Goal: Find specific page/section: Find specific page/section

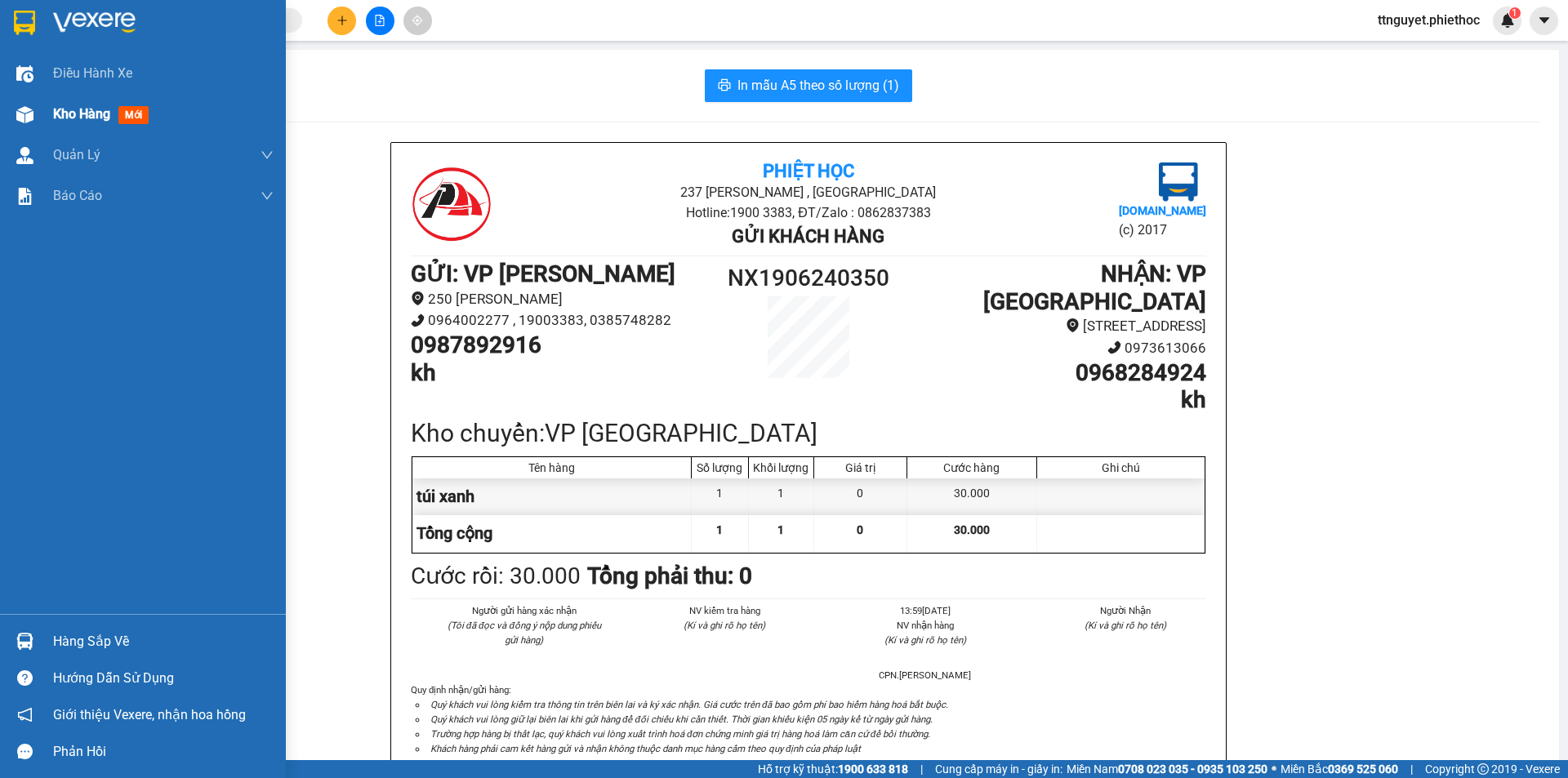
click at [32, 124] on div at bounding box center [24, 114] width 28 height 28
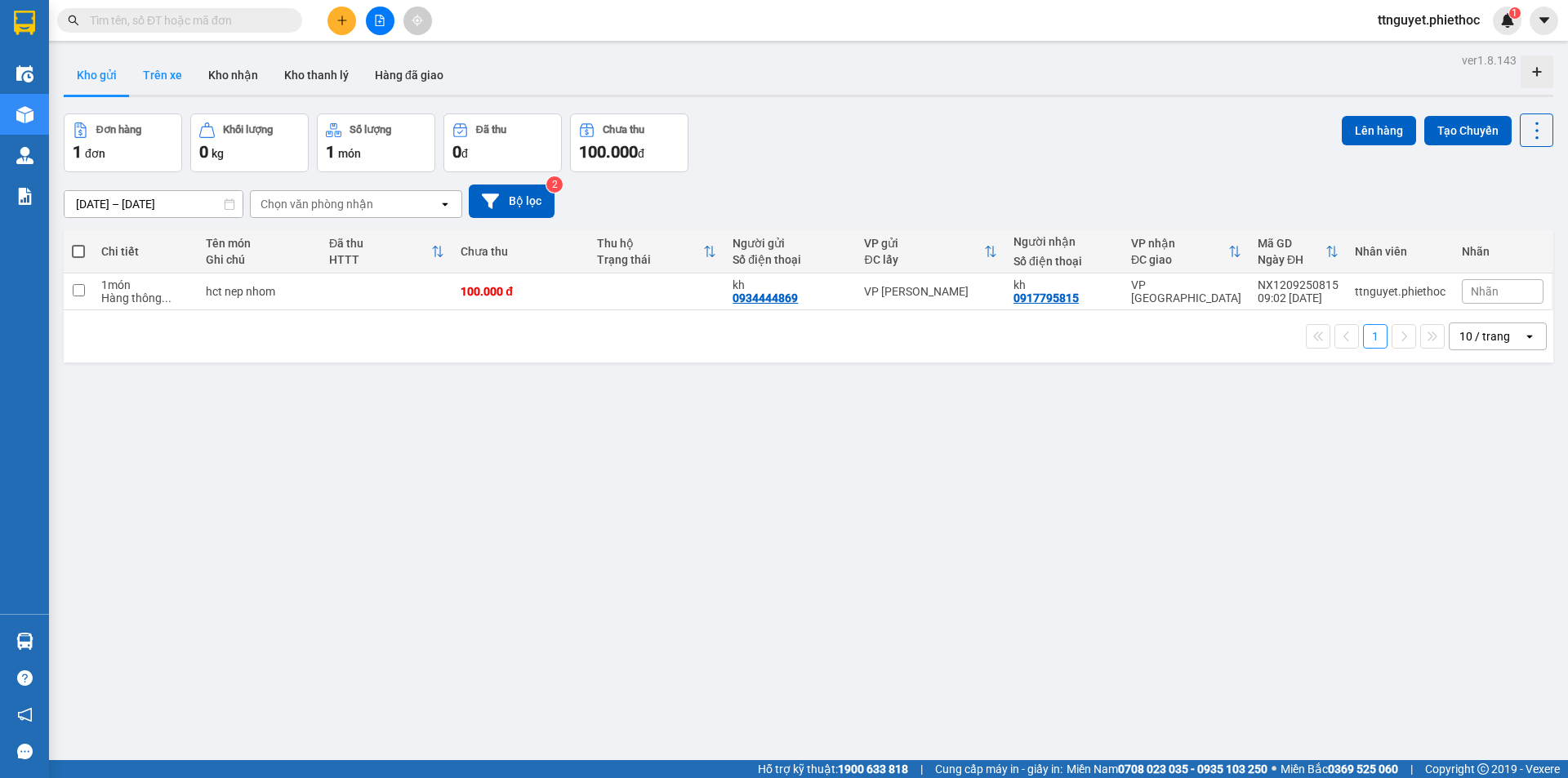
click at [158, 67] on button "Trên xe" at bounding box center [162, 75] width 65 height 39
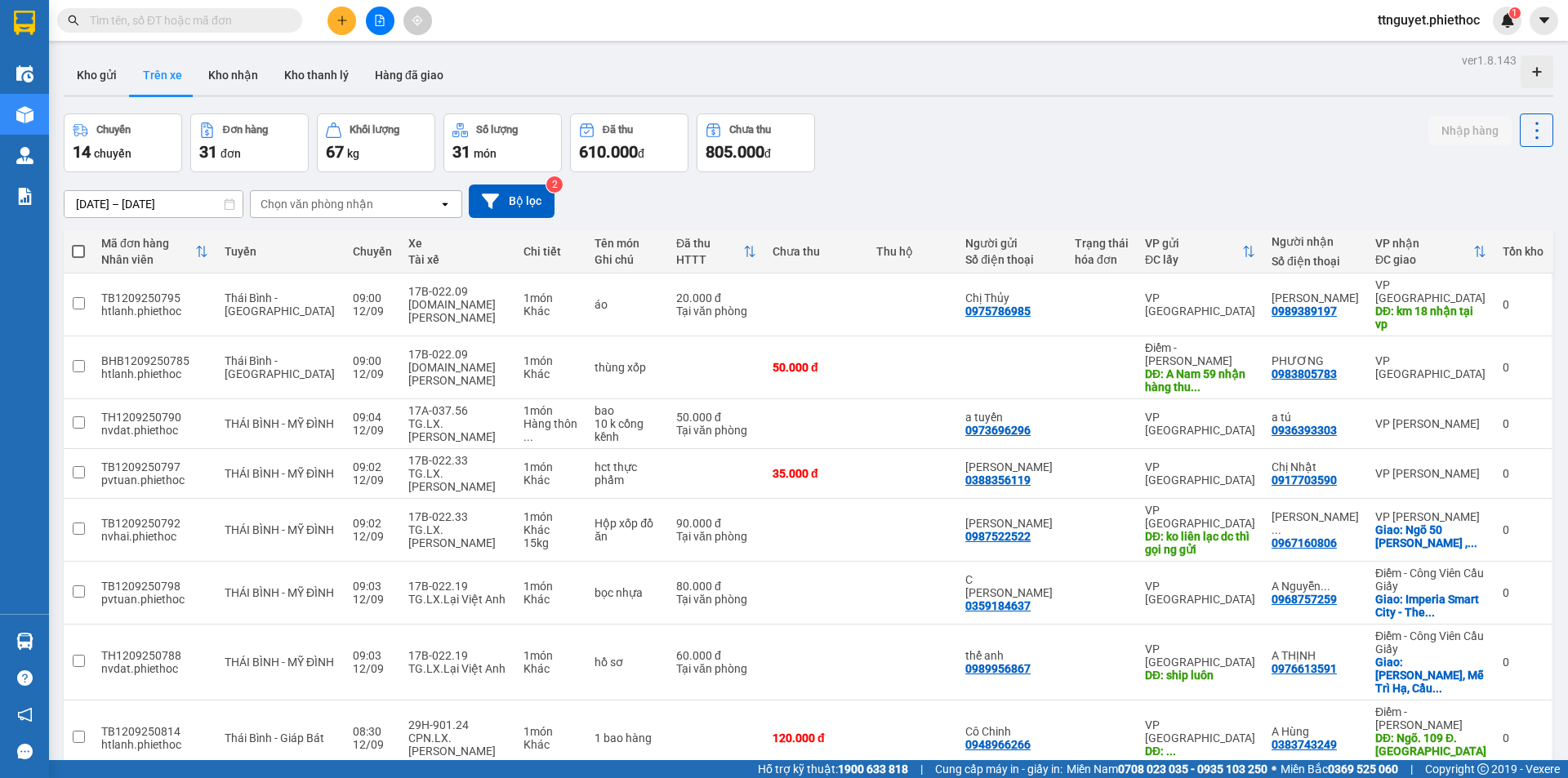
click at [327, 201] on div "Chọn văn phòng nhận" at bounding box center [316, 203] width 112 height 17
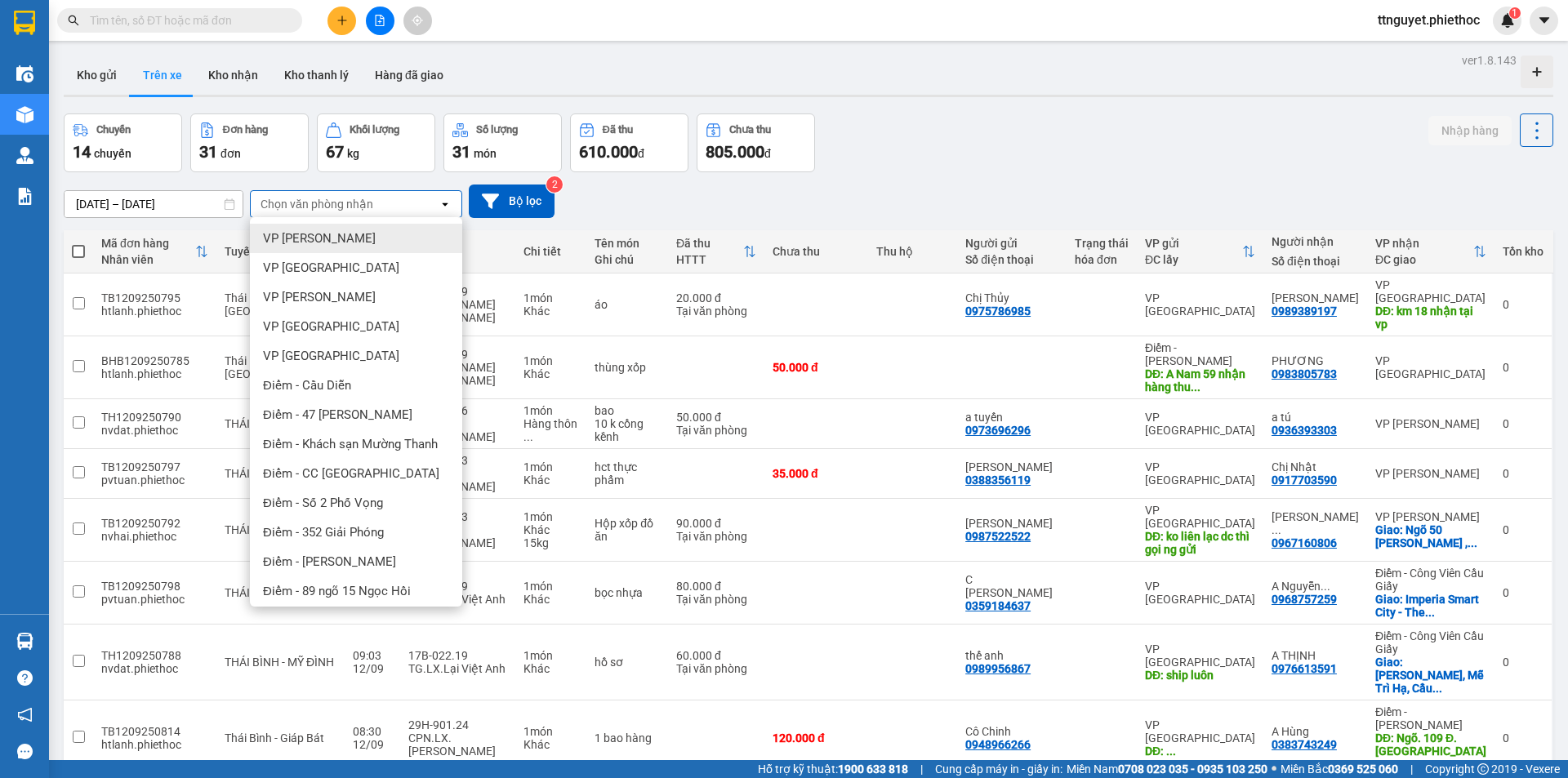
click at [340, 235] on span "VP [PERSON_NAME]" at bounding box center [319, 238] width 112 height 17
